Goal: Find specific page/section: Find specific page/section

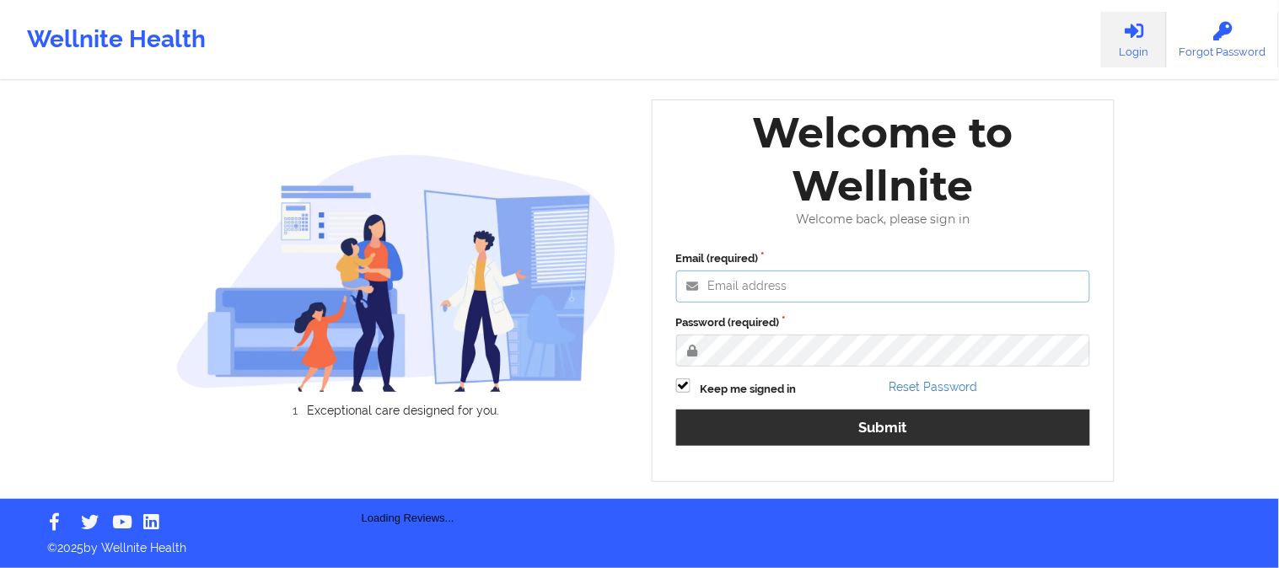
type input "[EMAIL_ADDRESS][DOMAIN_NAME]"
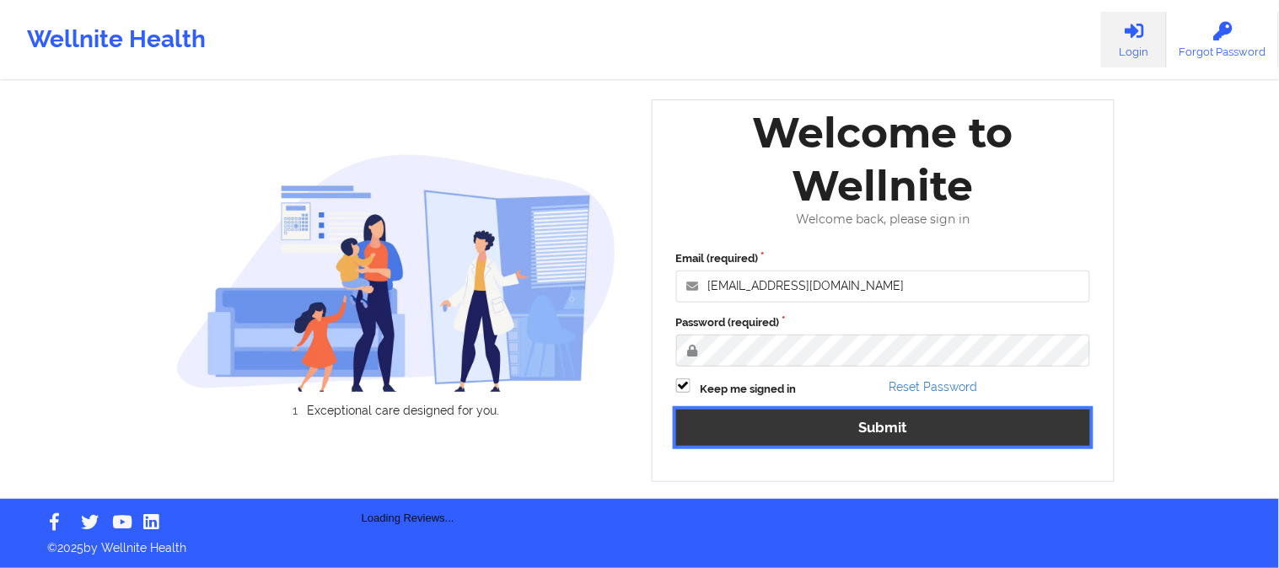
click at [831, 431] on button "Submit" at bounding box center [883, 428] width 415 height 36
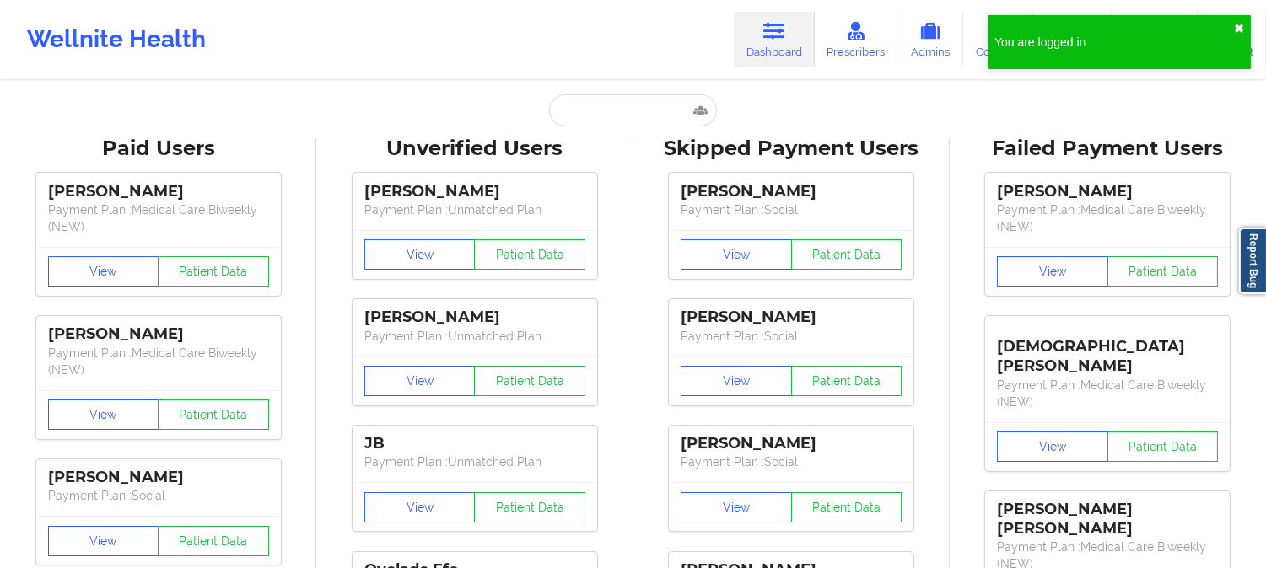
click at [1240, 29] on button "✖︎" at bounding box center [1239, 28] width 10 height 13
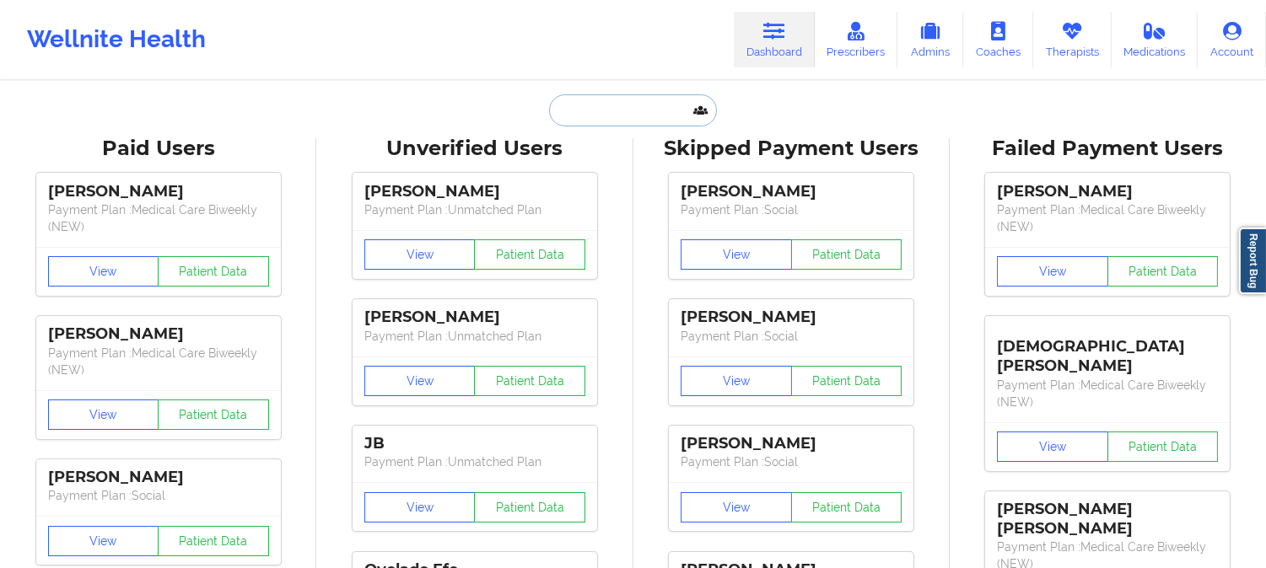
click at [648, 106] on input "text" at bounding box center [632, 110] width 167 height 32
paste input "DORAN RICHARDSON"
type input "DORAN RICHARDSON"
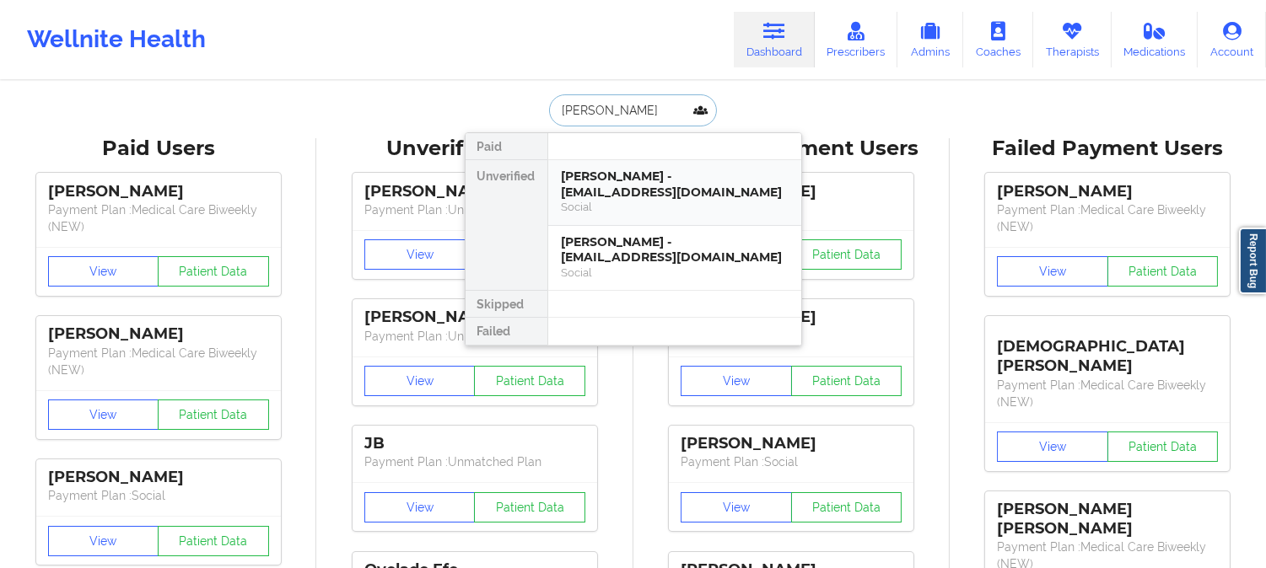
click at [618, 188] on div "Doran Richardson - doranrichardson@yahoo.com" at bounding box center [675, 184] width 226 height 31
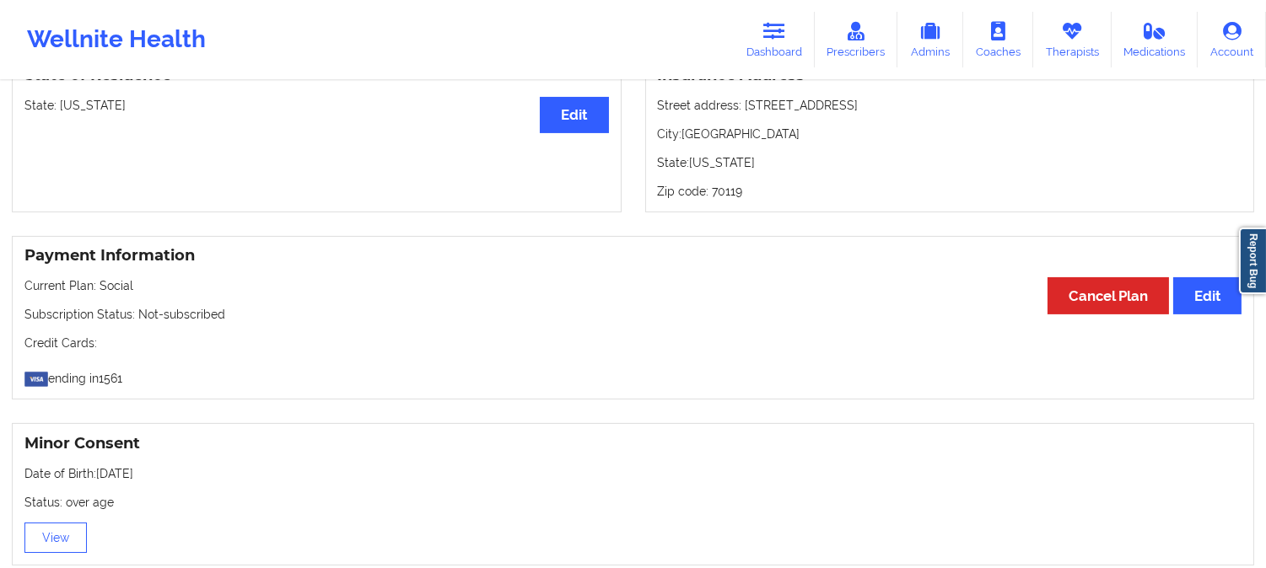
drag, startPoint x: 422, startPoint y: 498, endPoint x: 419, endPoint y: 478, distance: 20.4
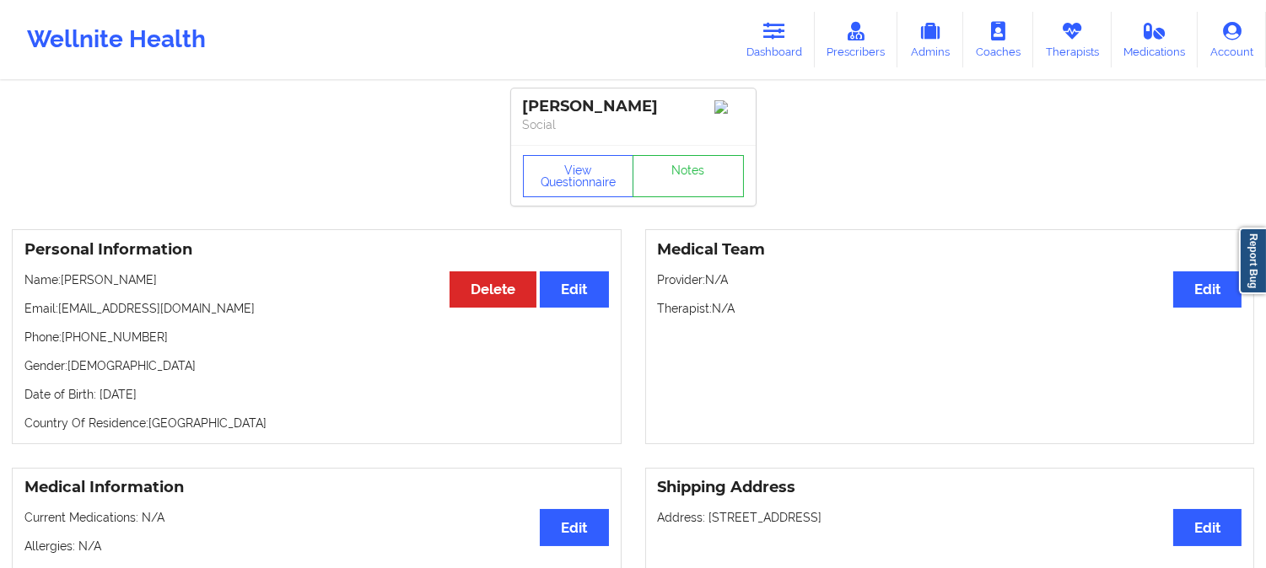
drag, startPoint x: 171, startPoint y: 288, endPoint x: 65, endPoint y: 282, distance: 106.5
click at [65, 282] on p "Name: Doran Richardson" at bounding box center [316, 280] width 585 height 17
copy p "Doran Richardson"
click at [783, 22] on icon at bounding box center [774, 31] width 22 height 19
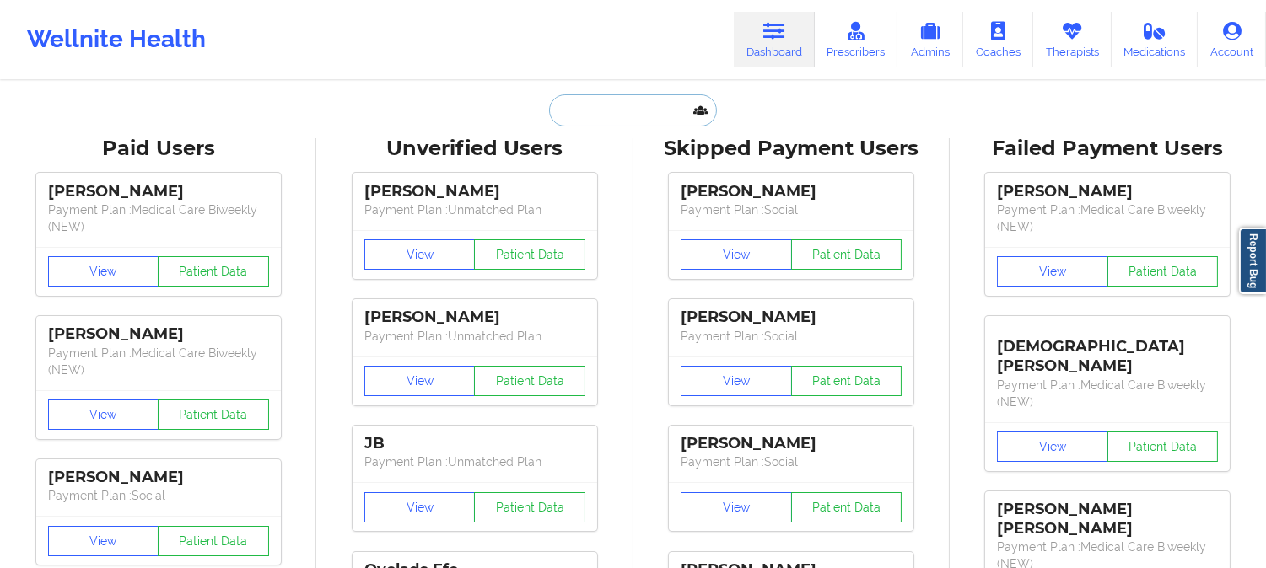
click at [619, 105] on input "text" at bounding box center [632, 110] width 167 height 32
paste input "DORAN RICHARDSON"
type input "DORAN RICHARDSON"
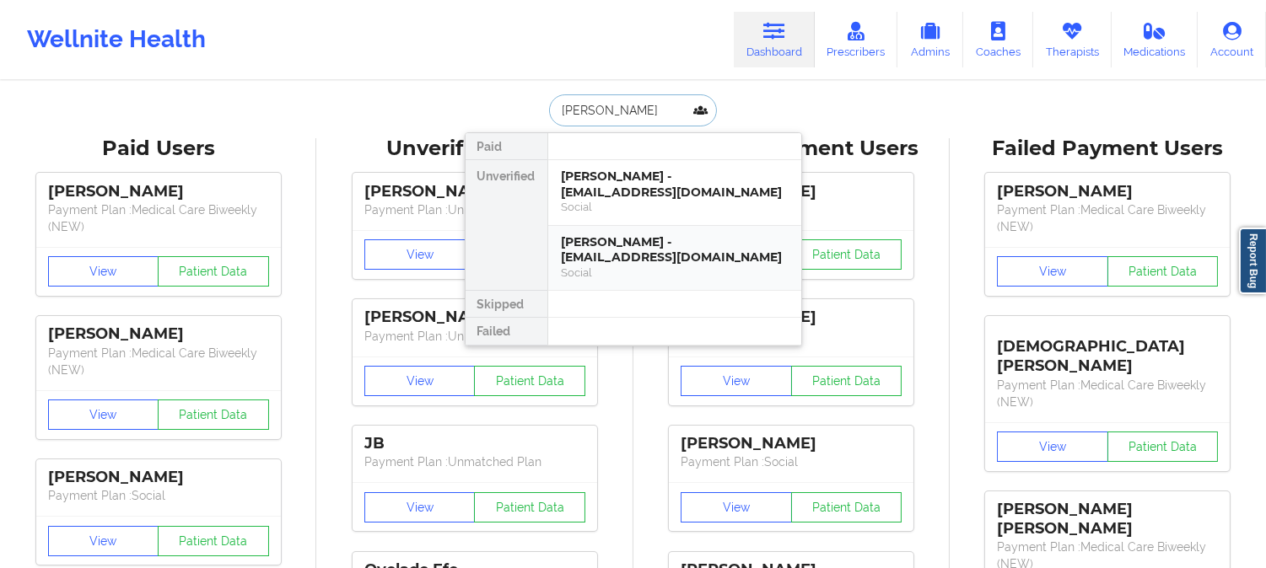
click at [646, 272] on div "Social" at bounding box center [675, 273] width 226 height 14
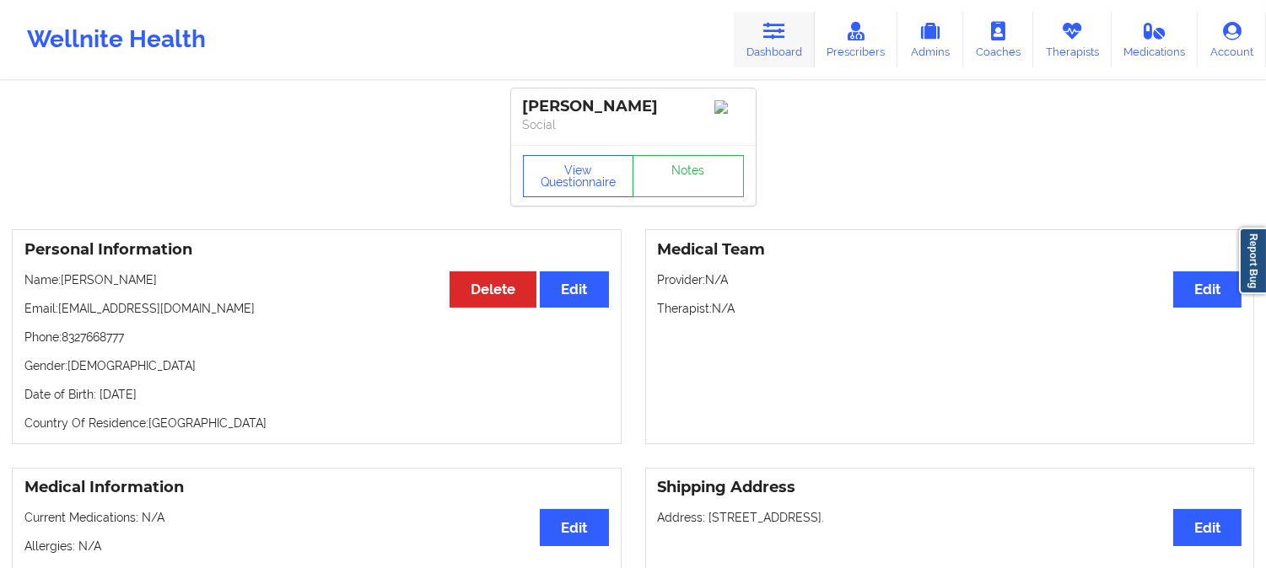
click at [788, 19] on link "Dashboard" at bounding box center [774, 40] width 81 height 56
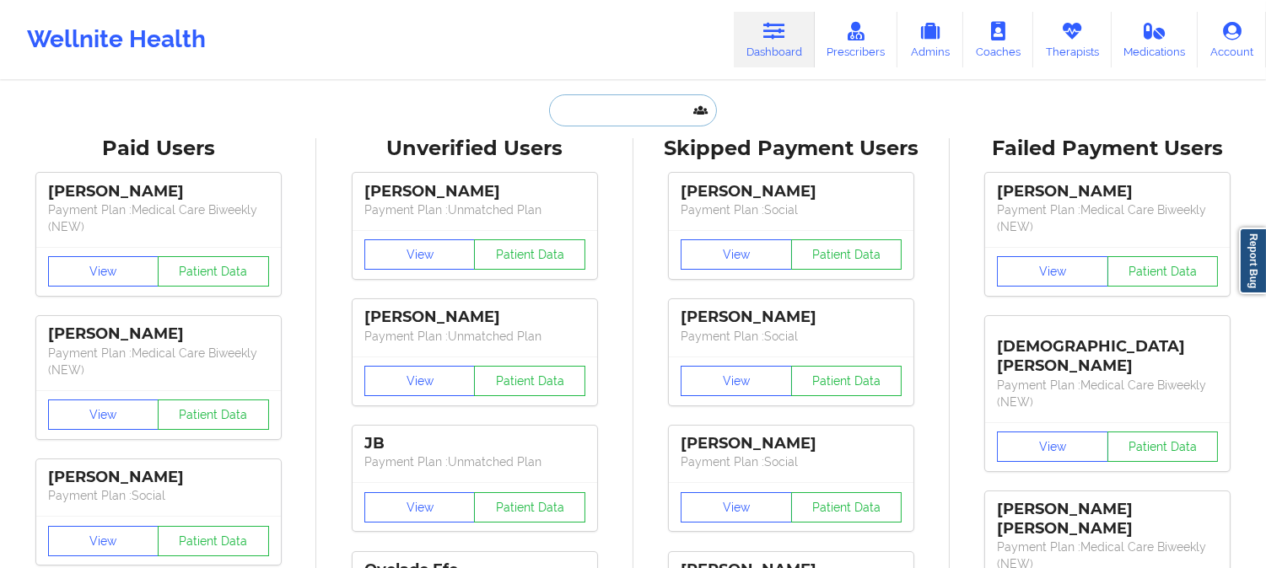
click at [644, 102] on input "text" at bounding box center [632, 110] width 167 height 32
paste input "DORAN RICHARDSON"
type input "DORAN RICHARDSON"
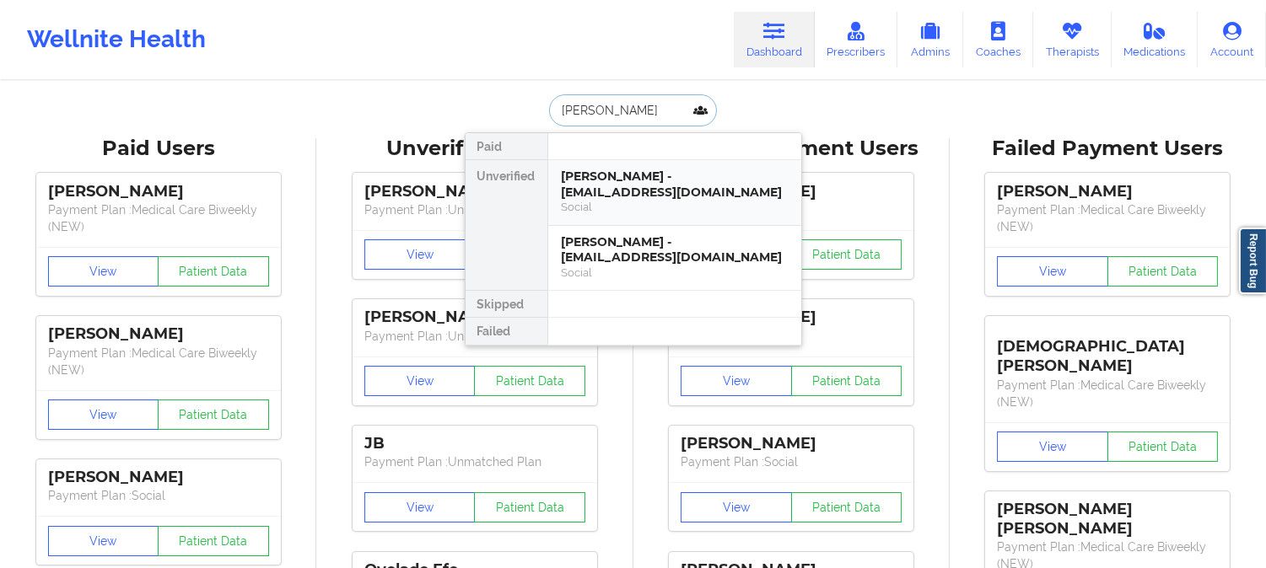
click at [645, 170] on div "Doran Richardson - doranrichardson@yahoo.com" at bounding box center [675, 184] width 226 height 31
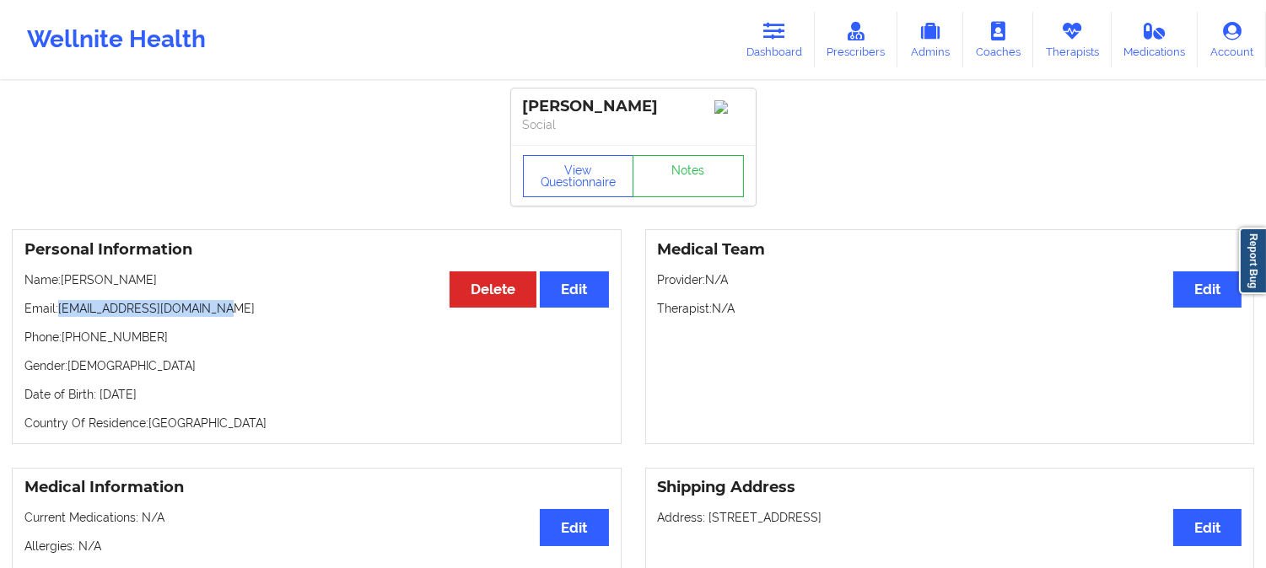
drag, startPoint x: 234, startPoint y: 315, endPoint x: 61, endPoint y: 310, distance: 173.8
click at [61, 310] on p "Email: doranrichardson@yahoo.com" at bounding box center [316, 308] width 585 height 17
copy p "doranrichardson@yahoo.com"
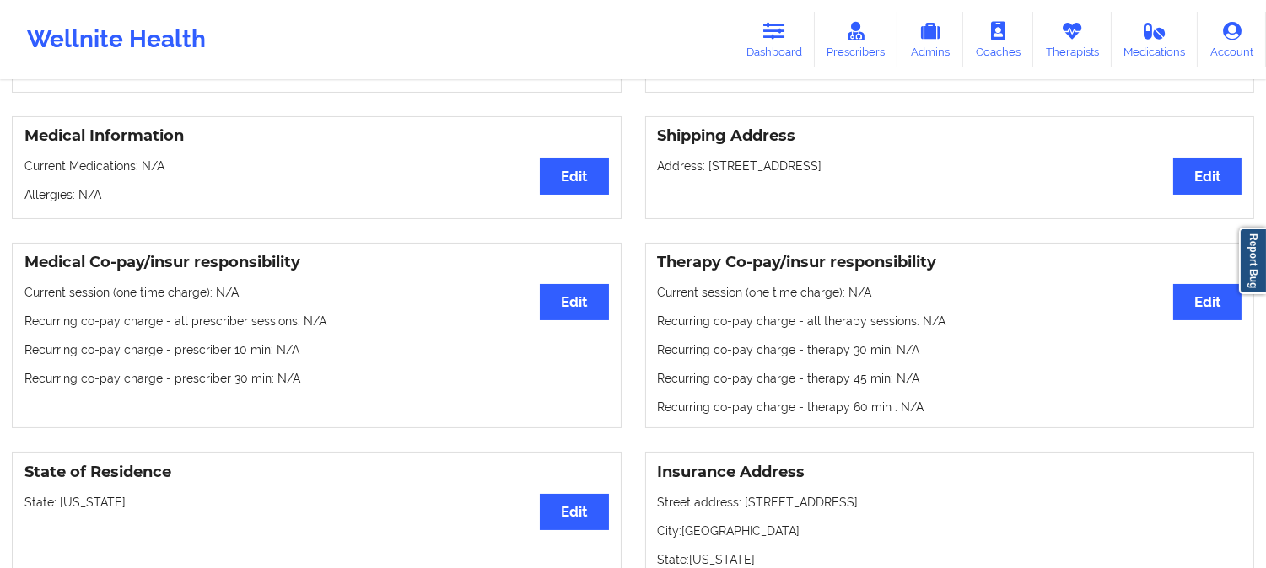
scroll to position [468, 0]
